Goal: Check status: Check status

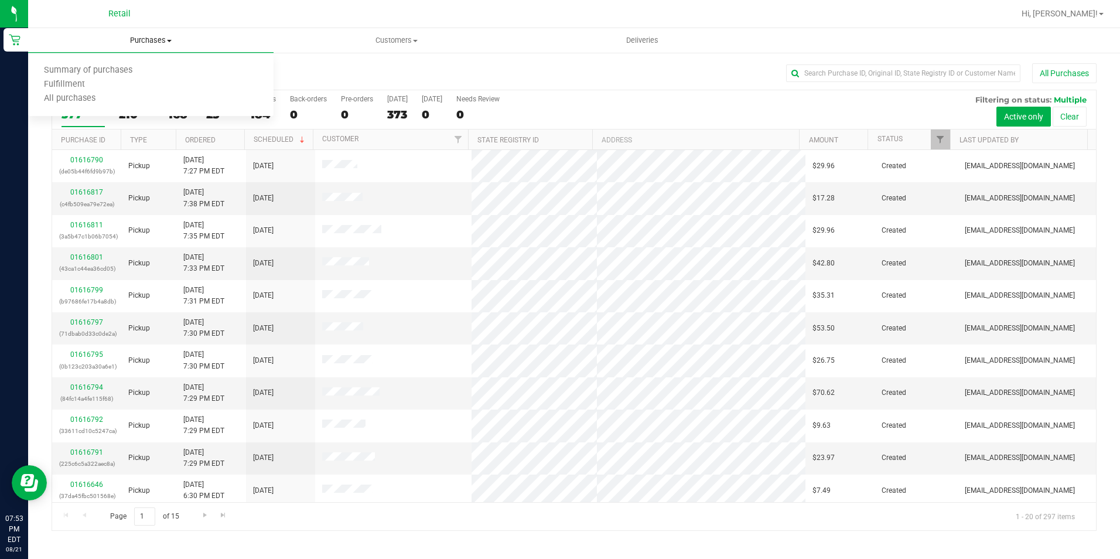
click at [145, 42] on span "Purchases" at bounding box center [150, 40] width 245 height 11
click at [152, 42] on span "Purchases" at bounding box center [150, 40] width 245 height 11
click at [107, 69] on span "Summary of purchases" at bounding box center [88, 71] width 120 height 10
click at [162, 48] on uib-tab-heading "Purchases Summary of purchases Fulfillment All purchases" at bounding box center [150, 40] width 245 height 25
click at [165, 42] on span "Purchases" at bounding box center [150, 40] width 245 height 11
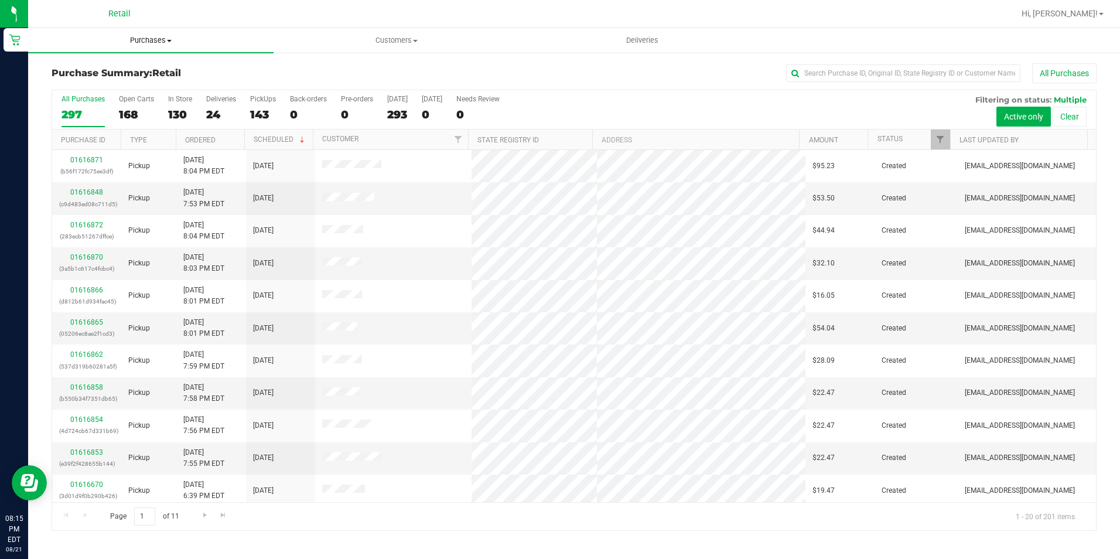
click at [166, 43] on span "Purchases" at bounding box center [150, 40] width 245 height 11
click at [117, 68] on span "Summary of purchases" at bounding box center [88, 71] width 120 height 10
click at [150, 40] on span "Purchases" at bounding box center [150, 40] width 245 height 11
click at [114, 66] on span "Summary of purchases" at bounding box center [88, 71] width 120 height 10
click at [857, 79] on input "text" at bounding box center [903, 73] width 234 height 18
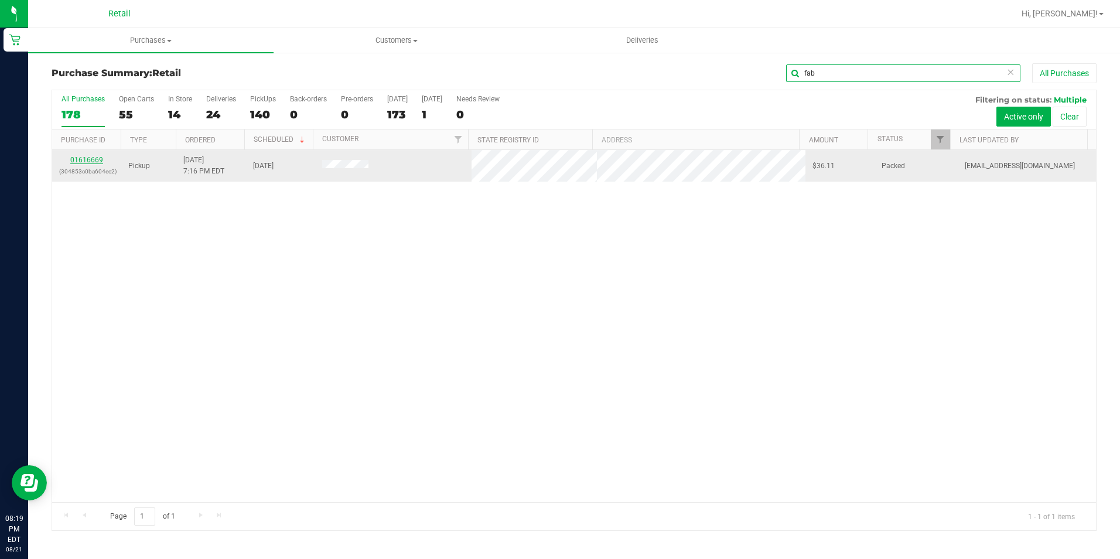
type input "fab"
click at [87, 159] on link "01616669" at bounding box center [86, 160] width 33 height 8
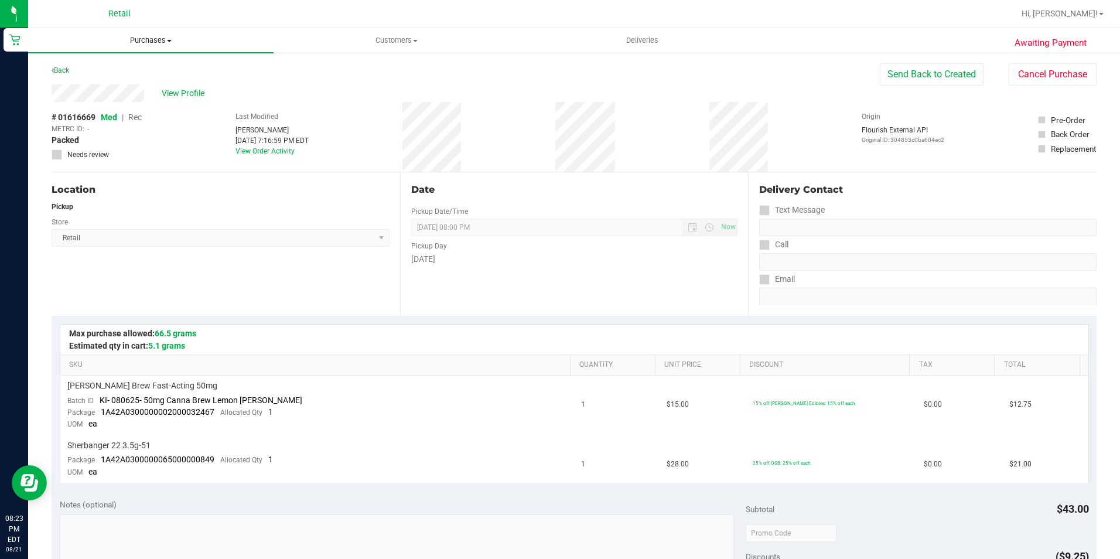
click at [168, 36] on span "Purchases" at bounding box center [150, 40] width 245 height 11
click at [146, 69] on span "Summary of purchases" at bounding box center [88, 71] width 120 height 10
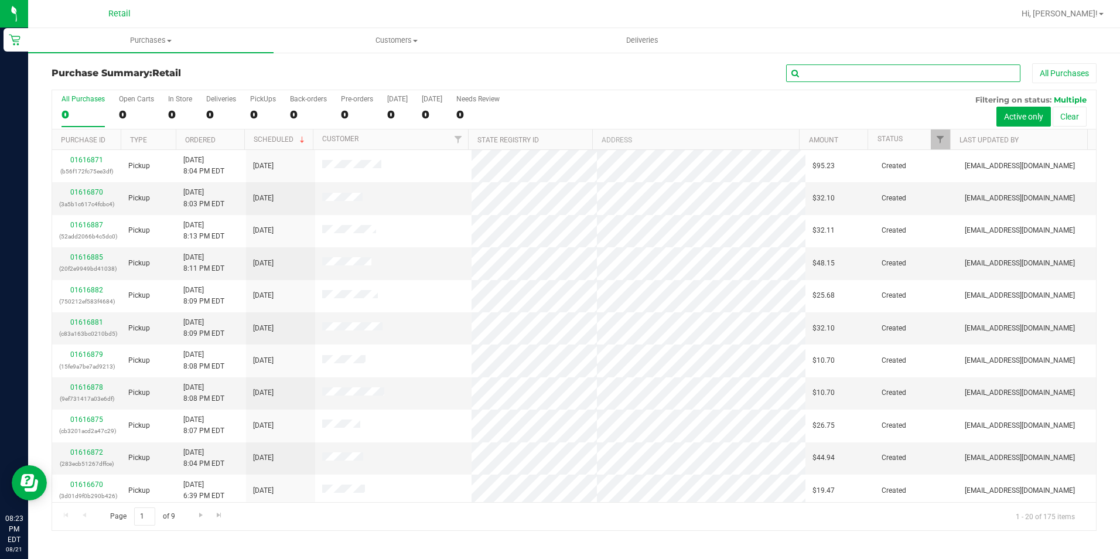
click at [811, 73] on input "text" at bounding box center [903, 73] width 234 height 18
type input "hug"
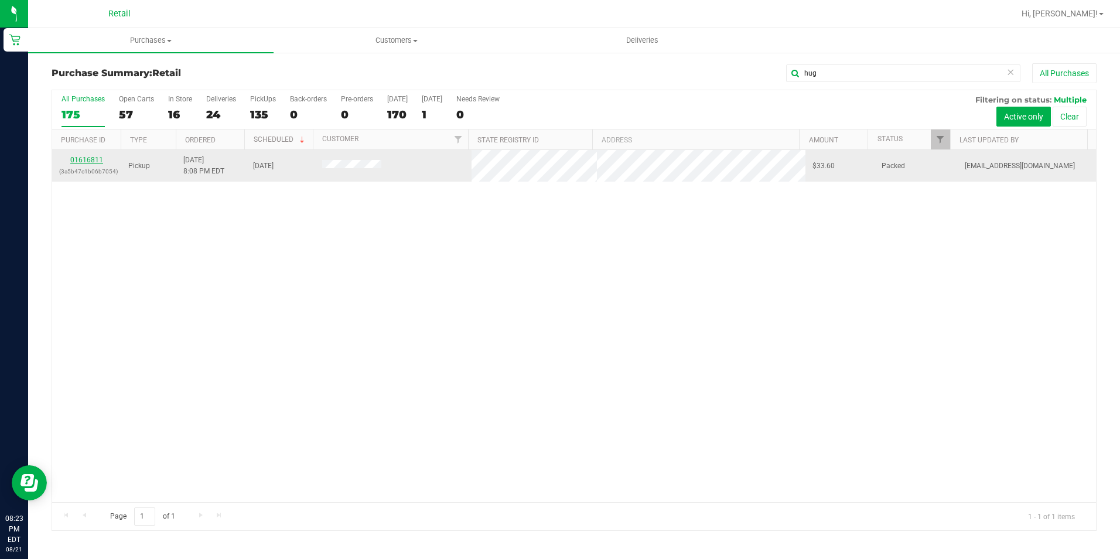
click at [91, 159] on link "01616811" at bounding box center [86, 160] width 33 height 8
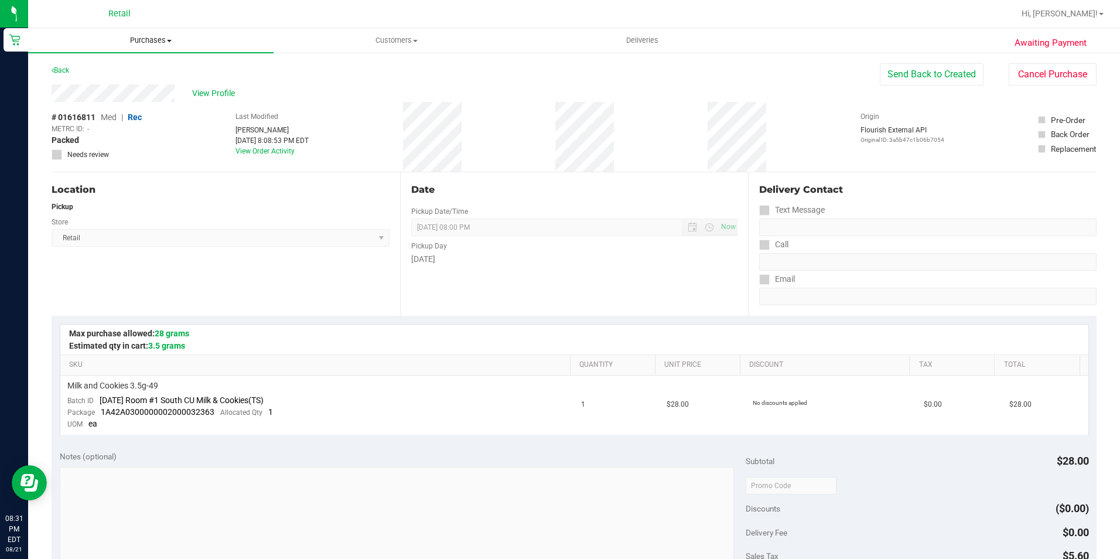
click at [164, 46] on uib-tab-heading "Purchases Summary of purchases Fulfillment All purchases" at bounding box center [150, 40] width 245 height 25
click at [132, 74] on span "Summary of purchases" at bounding box center [88, 71] width 120 height 10
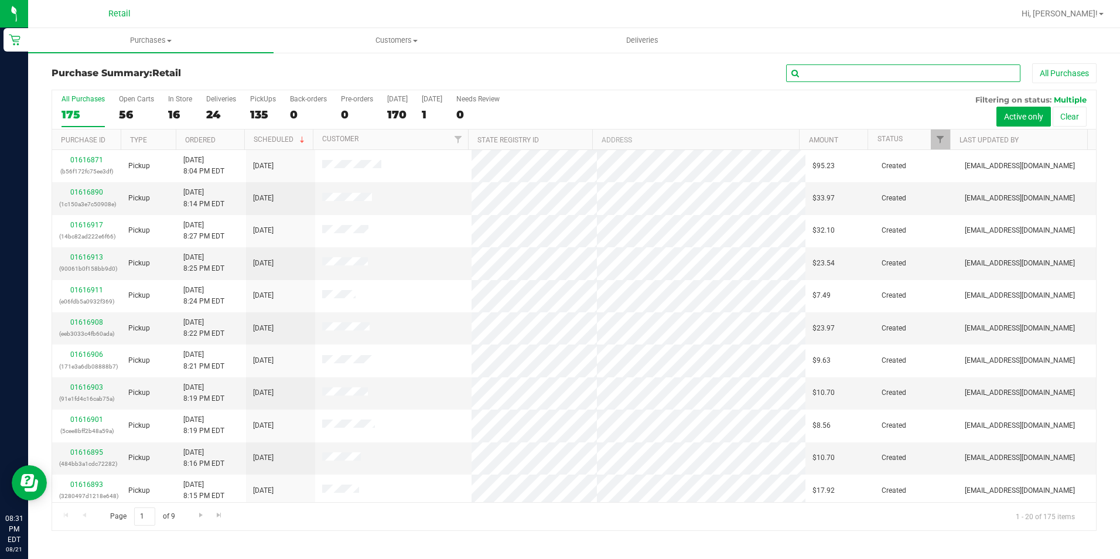
click at [844, 71] on input "text" at bounding box center [903, 73] width 234 height 18
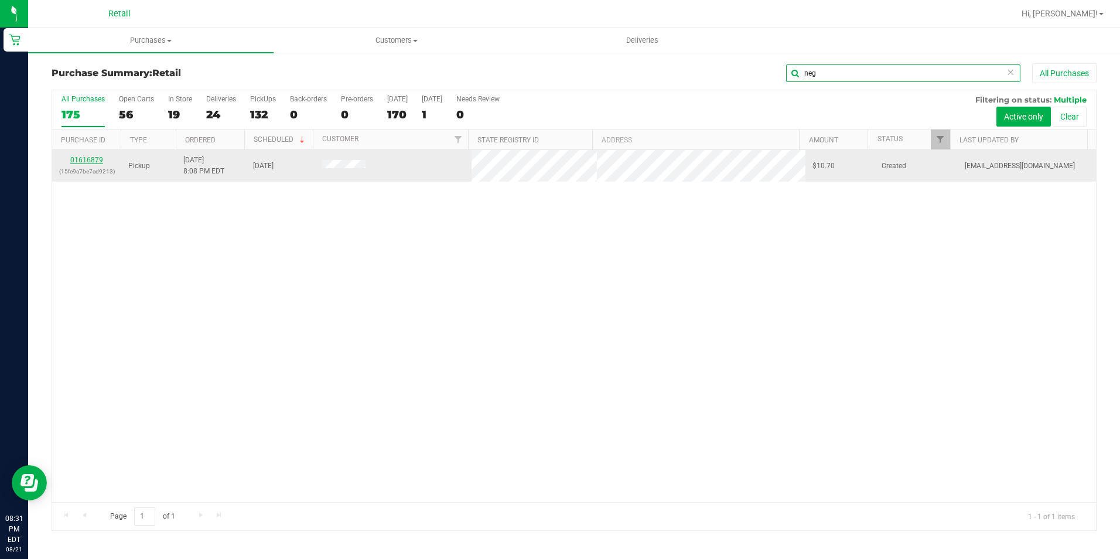
type input "neg"
click at [91, 162] on link "01616879" at bounding box center [86, 160] width 33 height 8
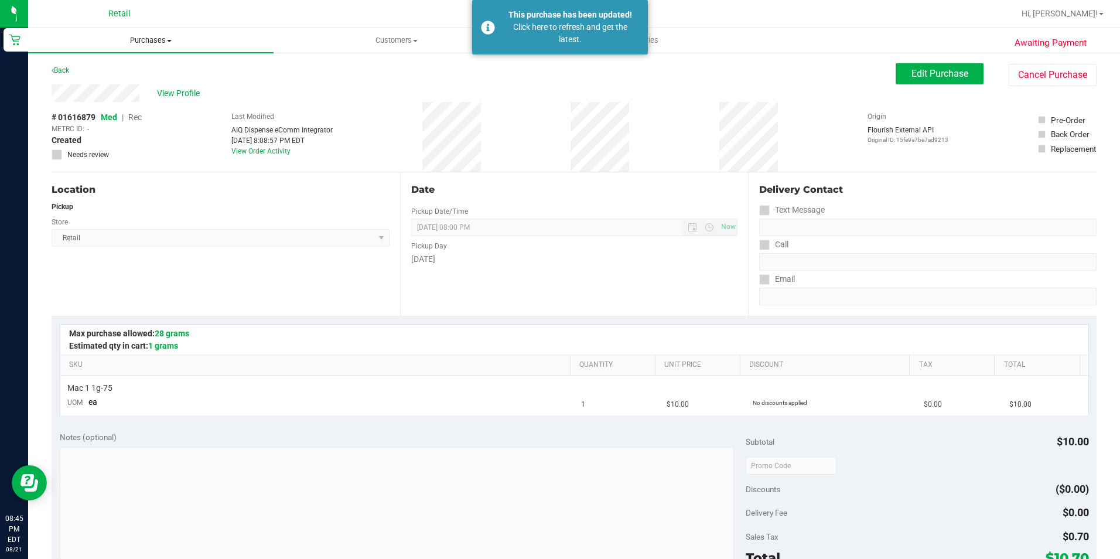
click at [164, 42] on span "Purchases" at bounding box center [150, 40] width 245 height 11
click at [158, 72] on li "Summary of purchases" at bounding box center [150, 71] width 245 height 14
